Goal: Communication & Community: Answer question/provide support

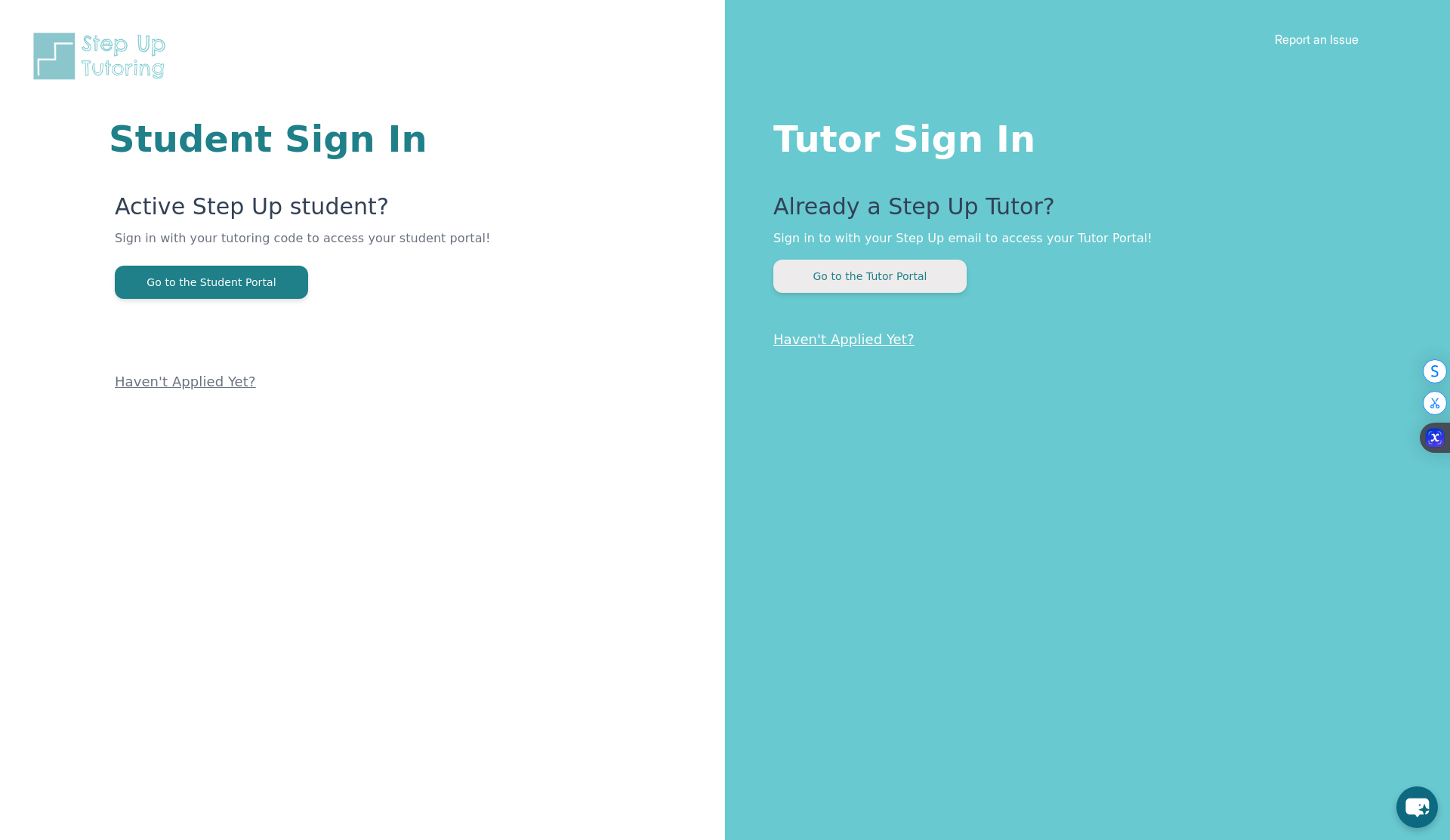
click at [957, 284] on button "Go to the Tutor Portal" at bounding box center [870, 276] width 193 height 33
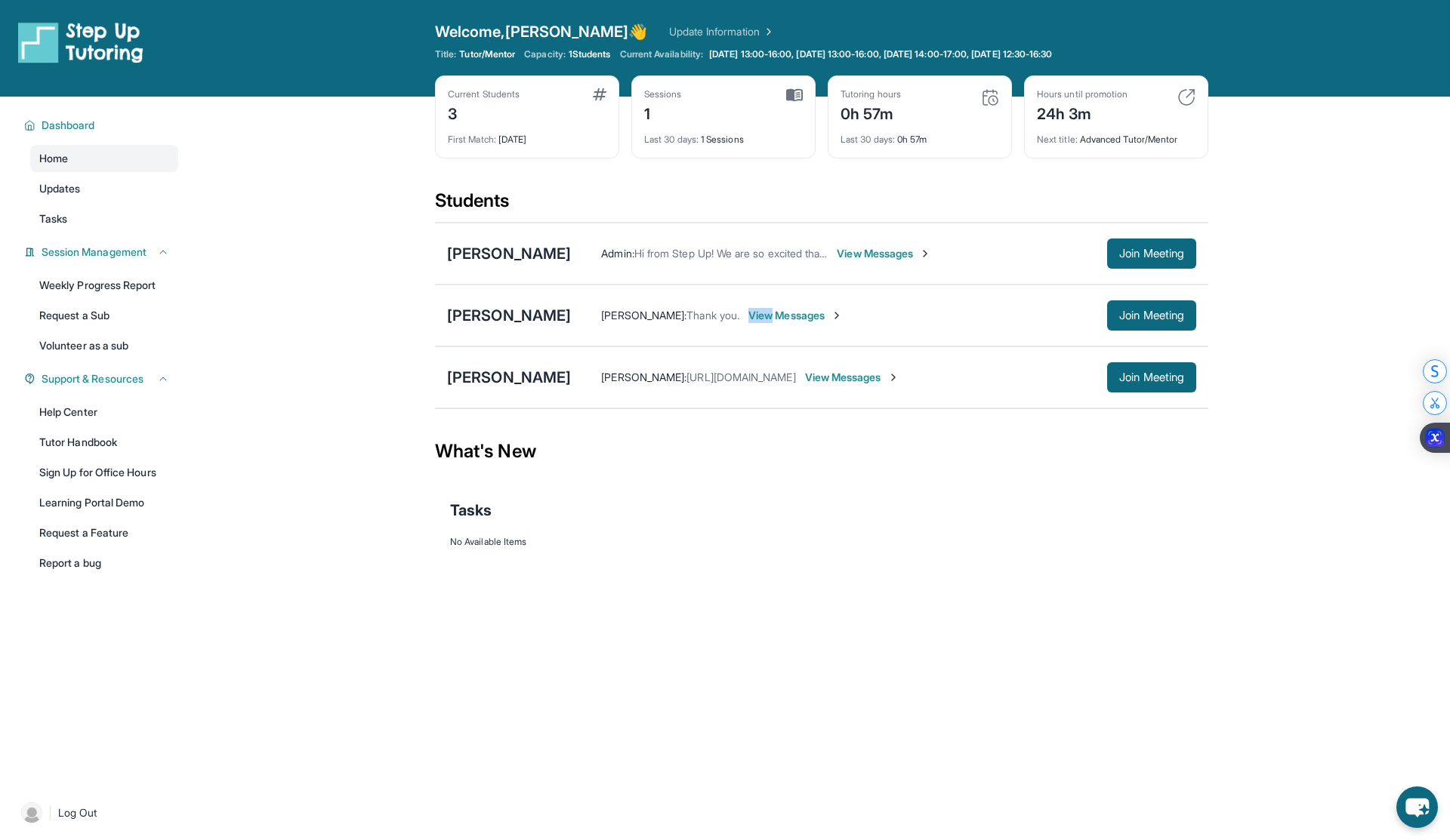
click at [957, 285] on div "[PERSON_NAME] [PERSON_NAME] : Thank you. View Messages Join Meeting" at bounding box center [821, 316] width 773 height 62
click at [906, 248] on span "View Messages" at bounding box center [884, 253] width 95 height 15
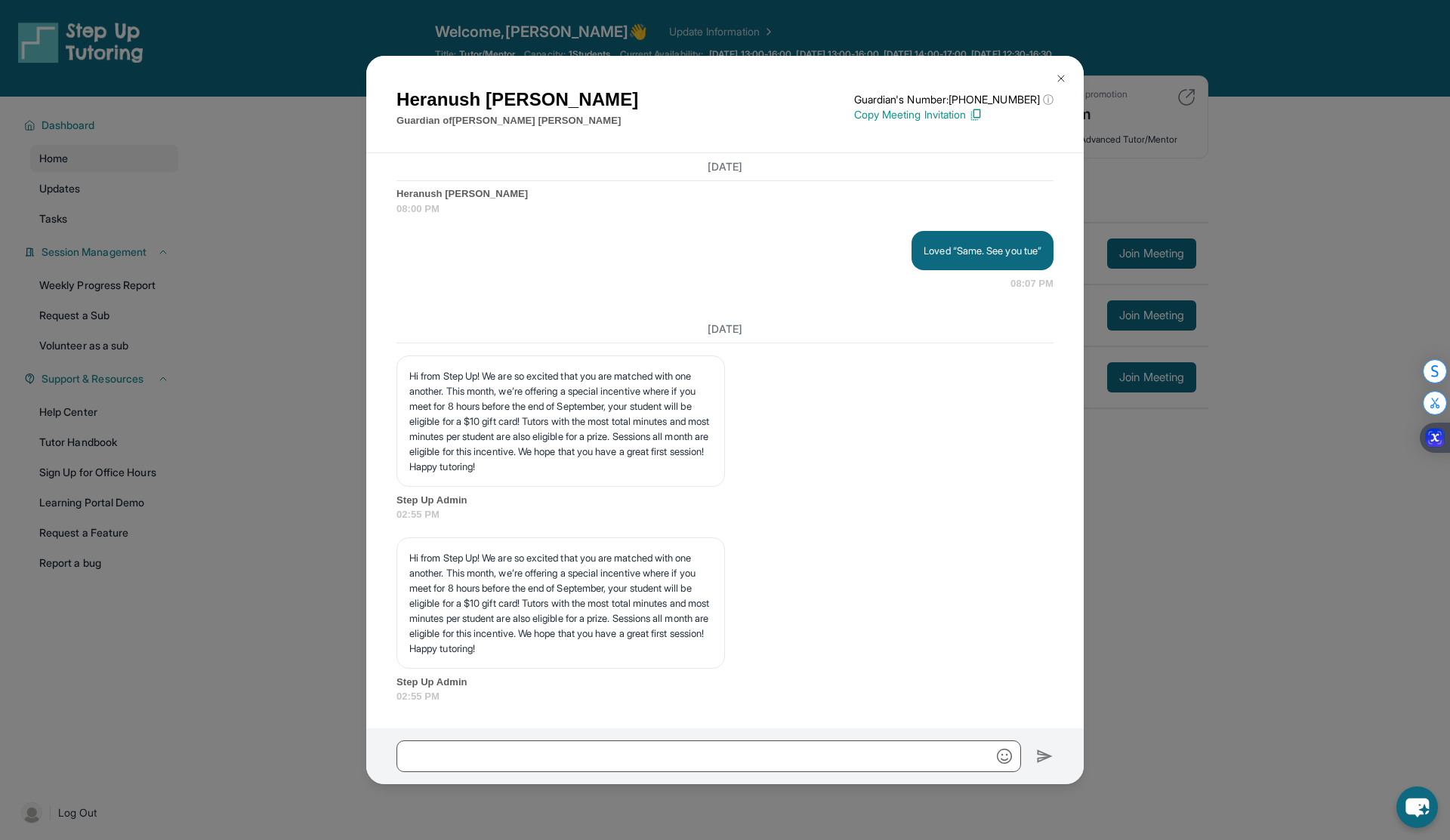
scroll to position [2509, 0]
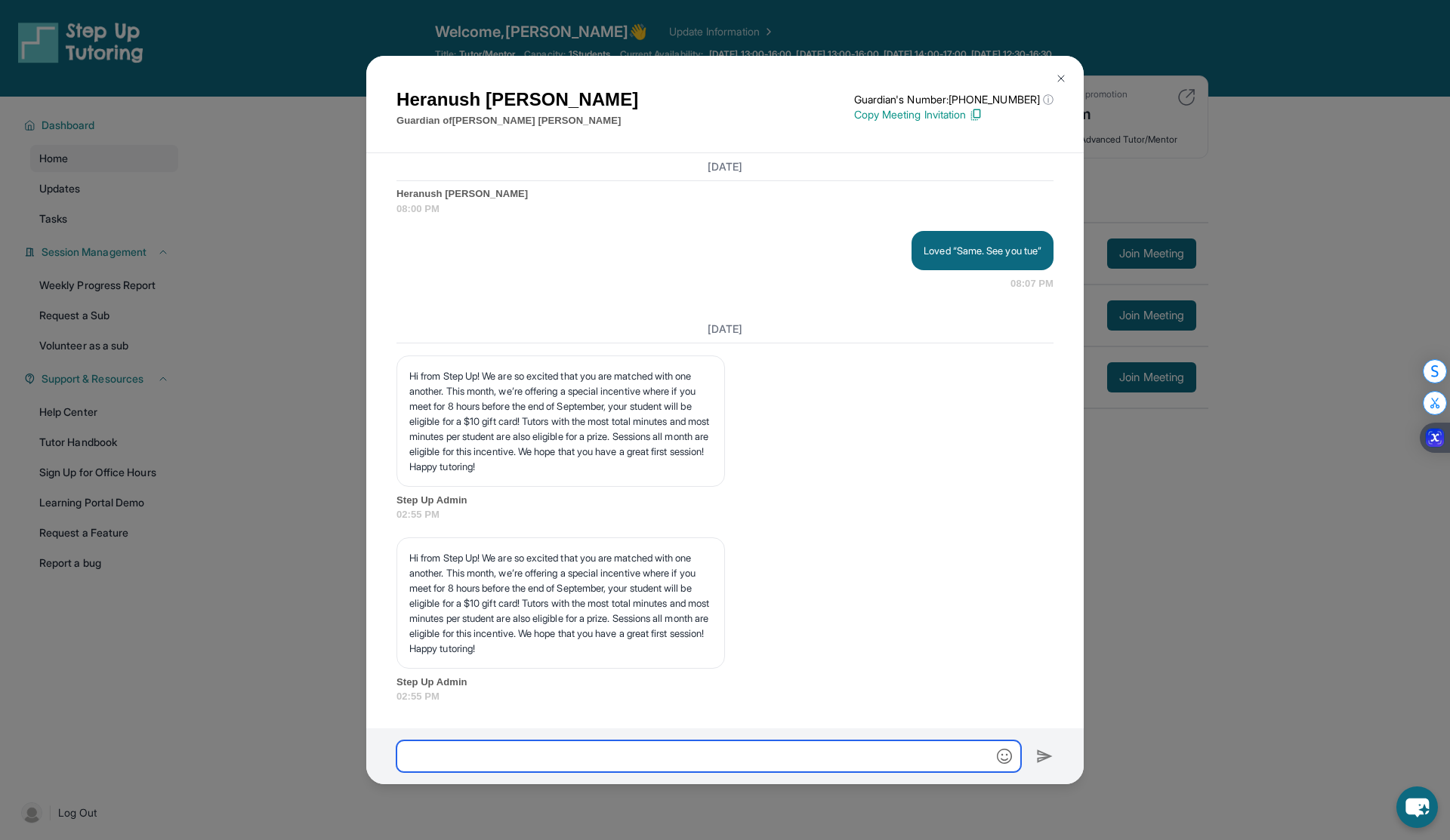
click at [472, 761] on input "text" at bounding box center [709, 756] width 625 height 32
paste input "**********"
type input "**********"
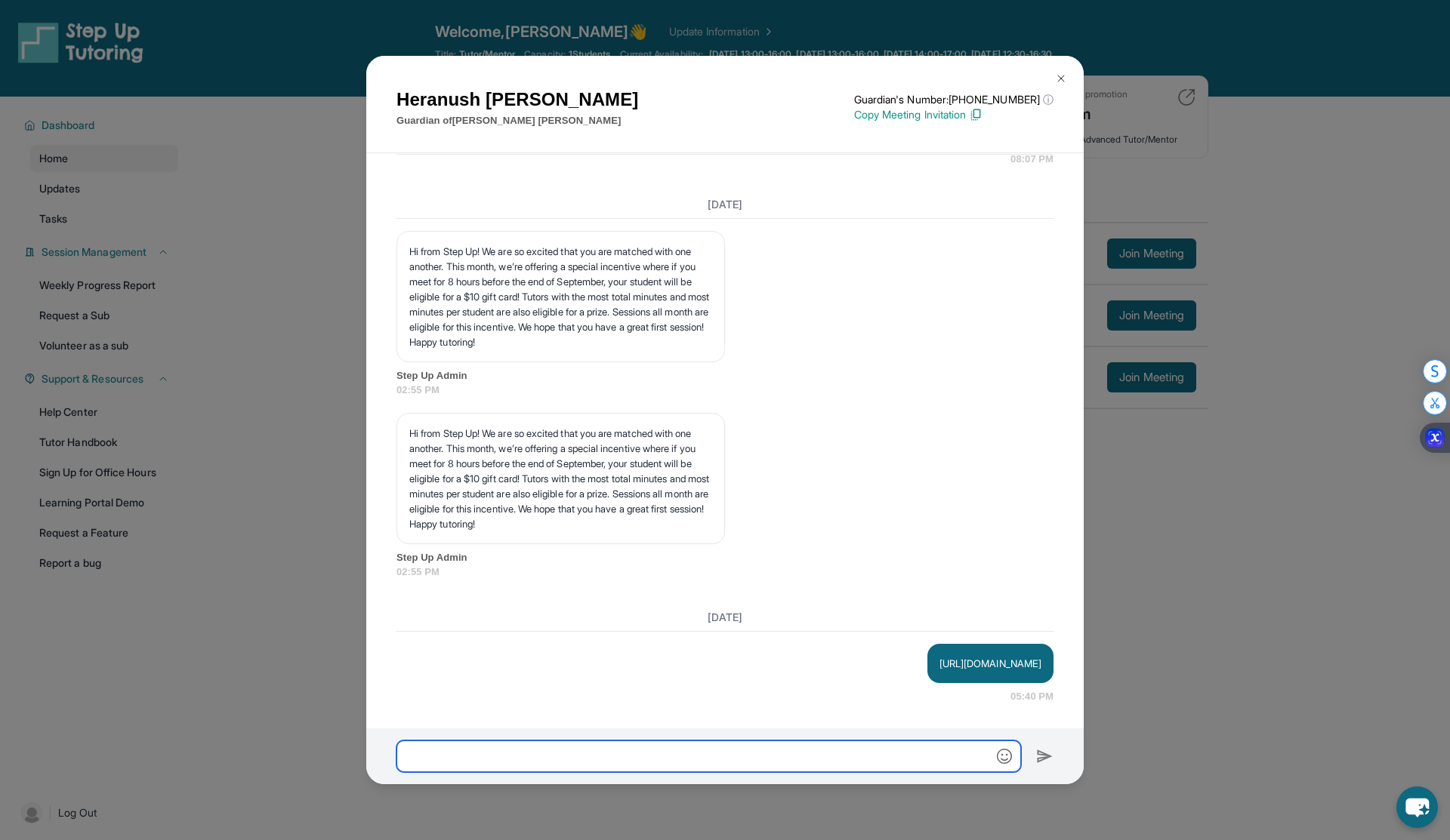
scroll to position [2648, 0]
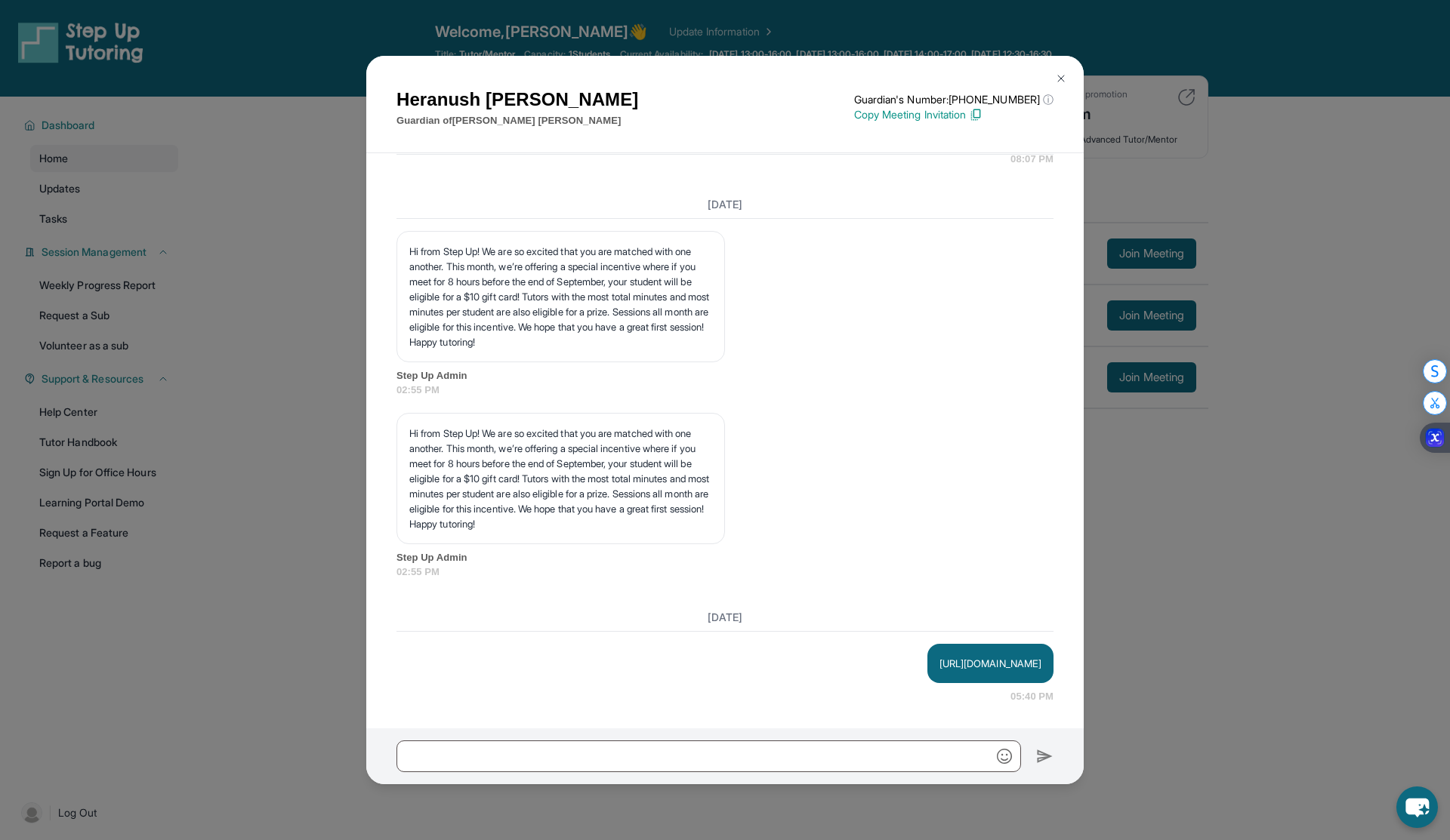
click at [1062, 74] on img at bounding box center [1061, 78] width 12 height 12
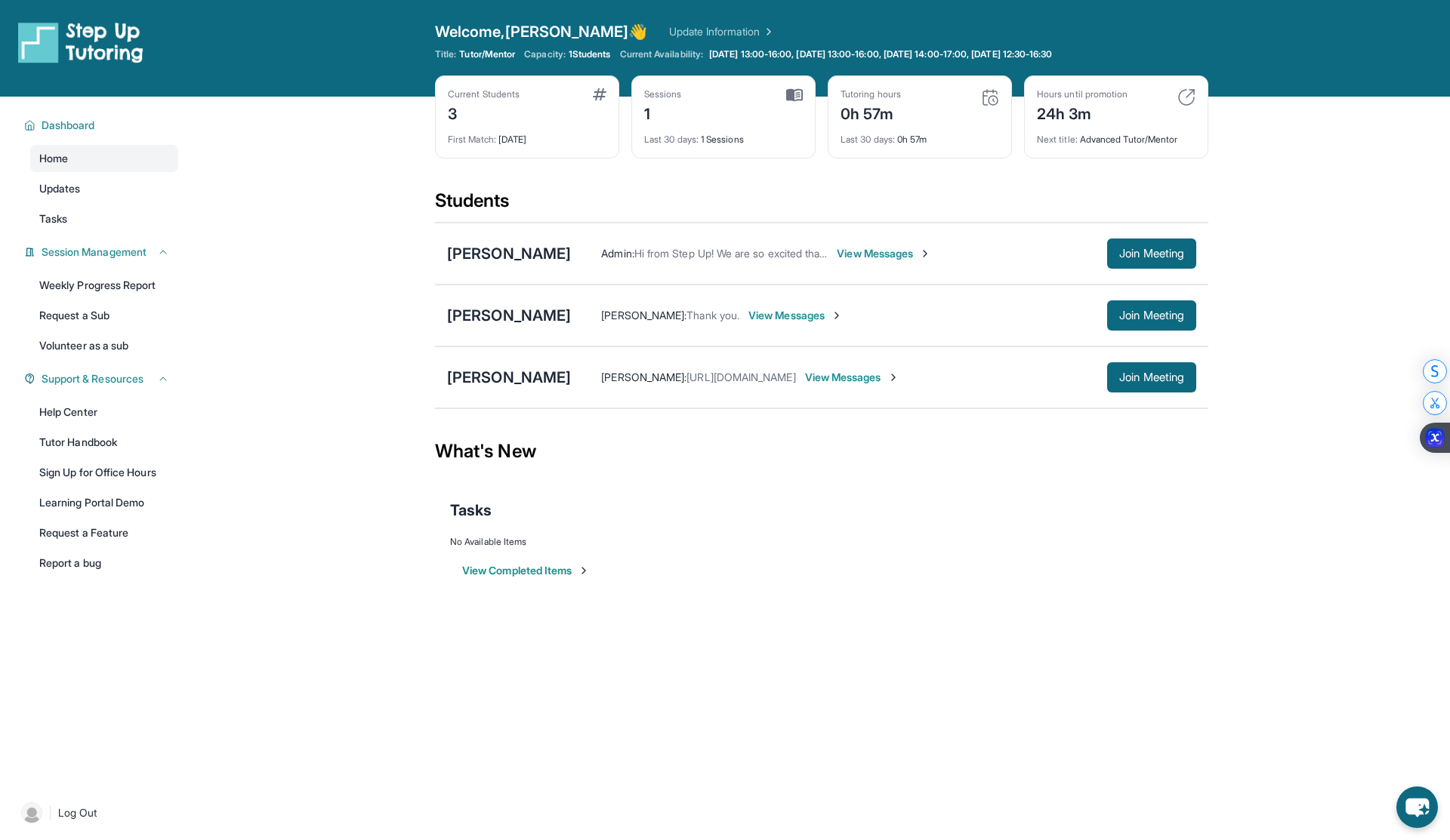
click at [860, 257] on span "View Messages" at bounding box center [884, 253] width 95 height 15
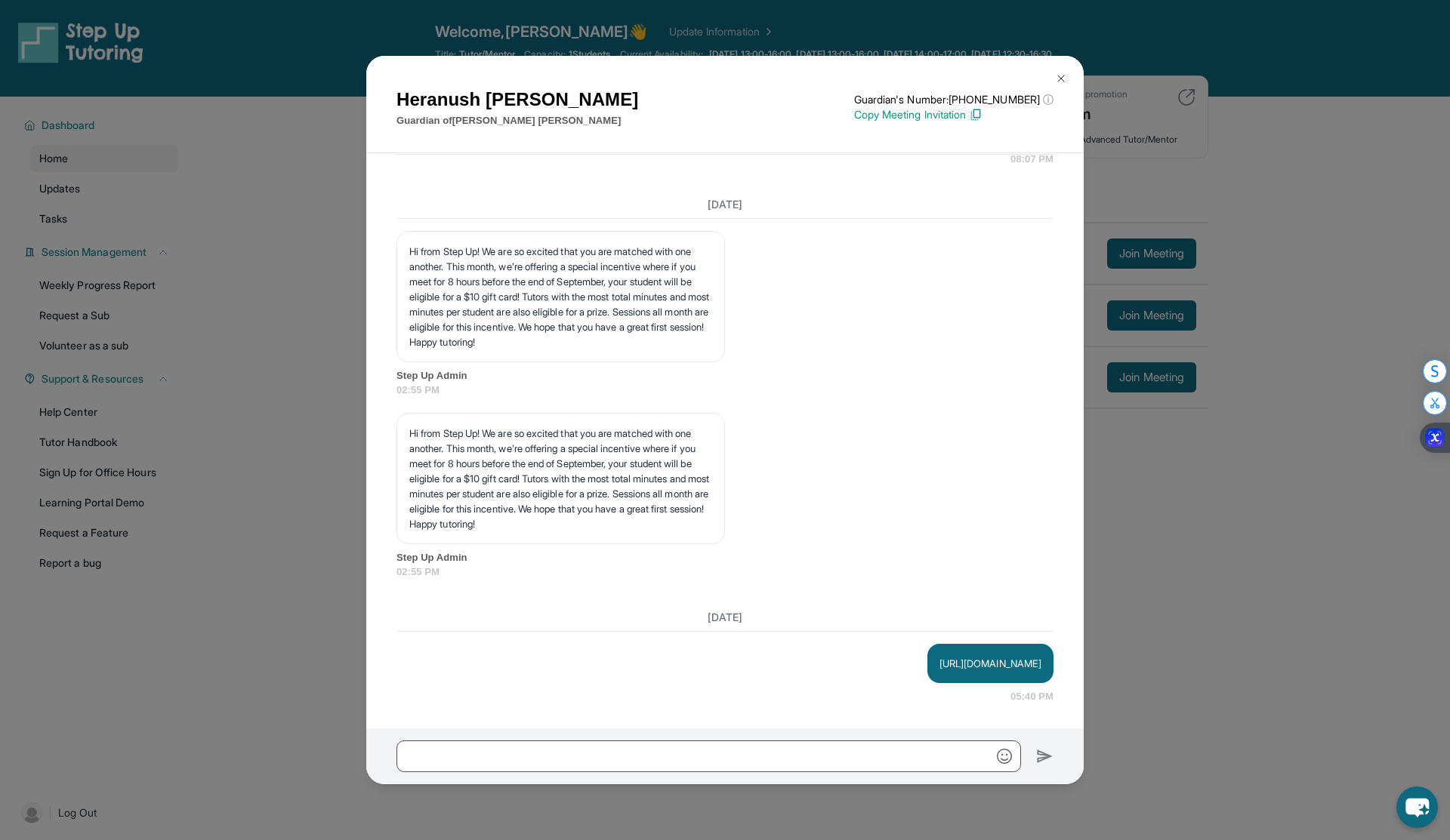
click at [1070, 76] on button at bounding box center [1061, 78] width 30 height 30
